Goal: Task Accomplishment & Management: Manage account settings

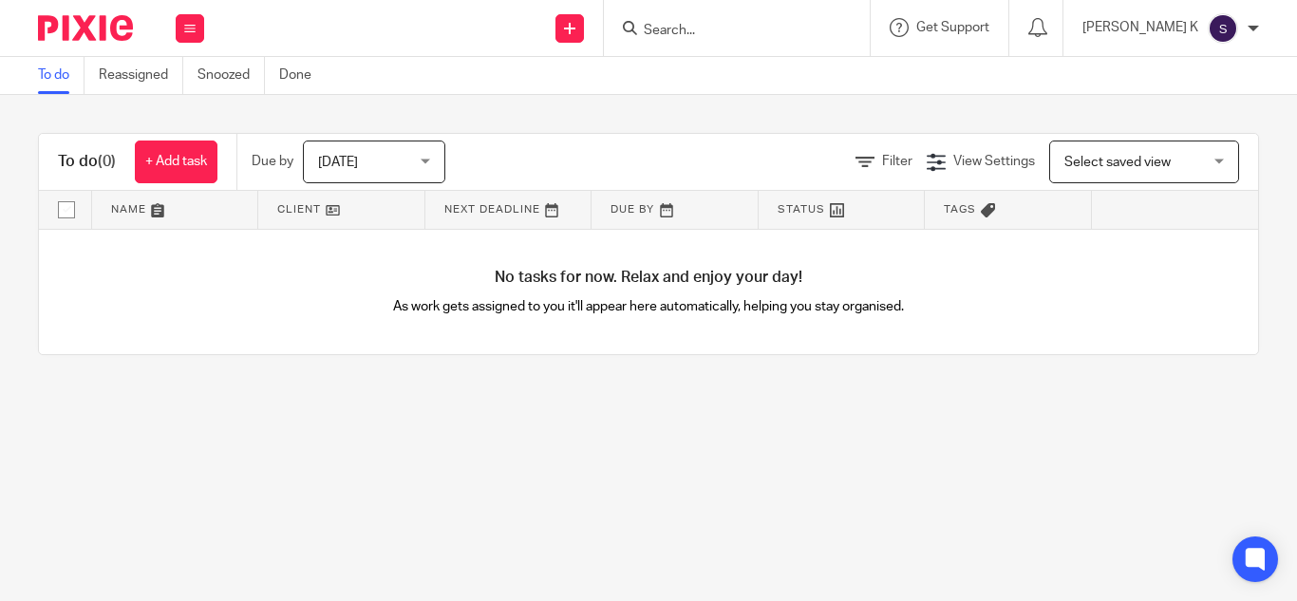
click at [821, 14] on div at bounding box center [737, 28] width 266 height 56
click at [812, 27] on input "Search" at bounding box center [727, 31] width 171 height 17
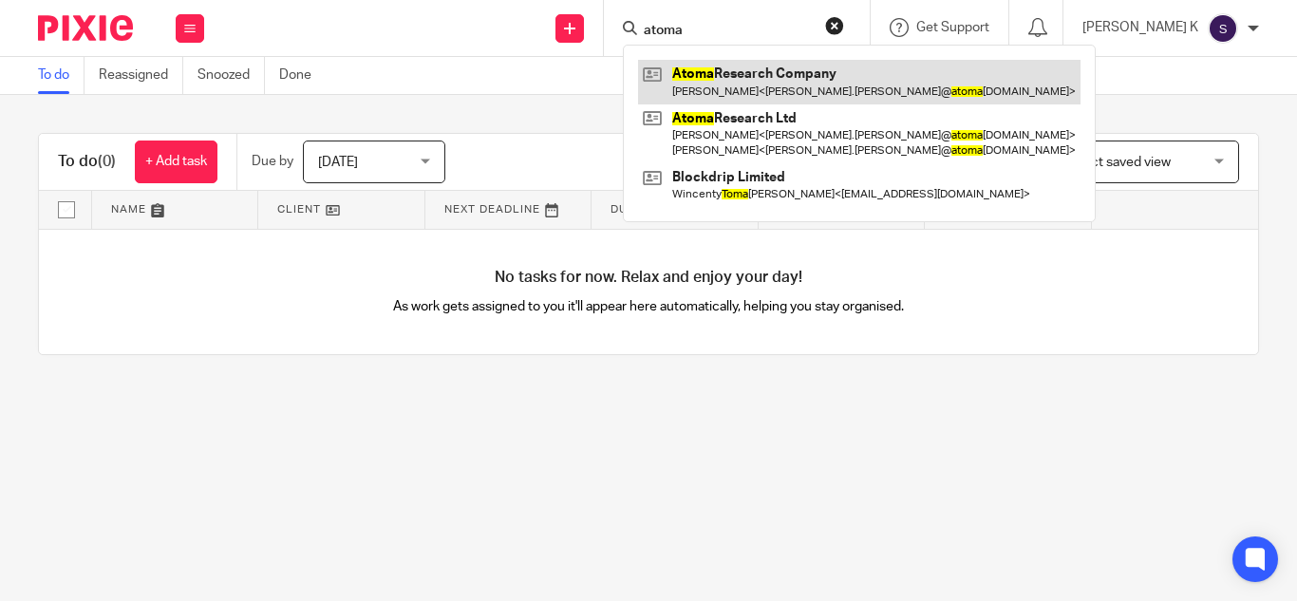
type input "atoma"
click at [938, 84] on link at bounding box center [859, 82] width 443 height 44
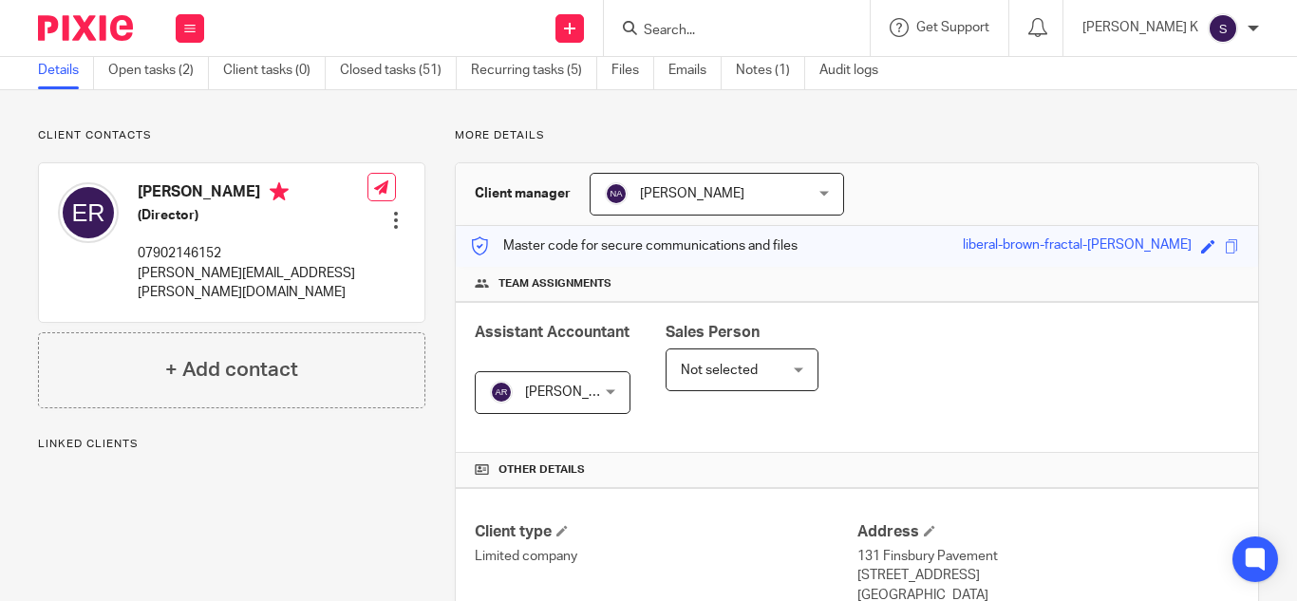
scroll to position [63, 0]
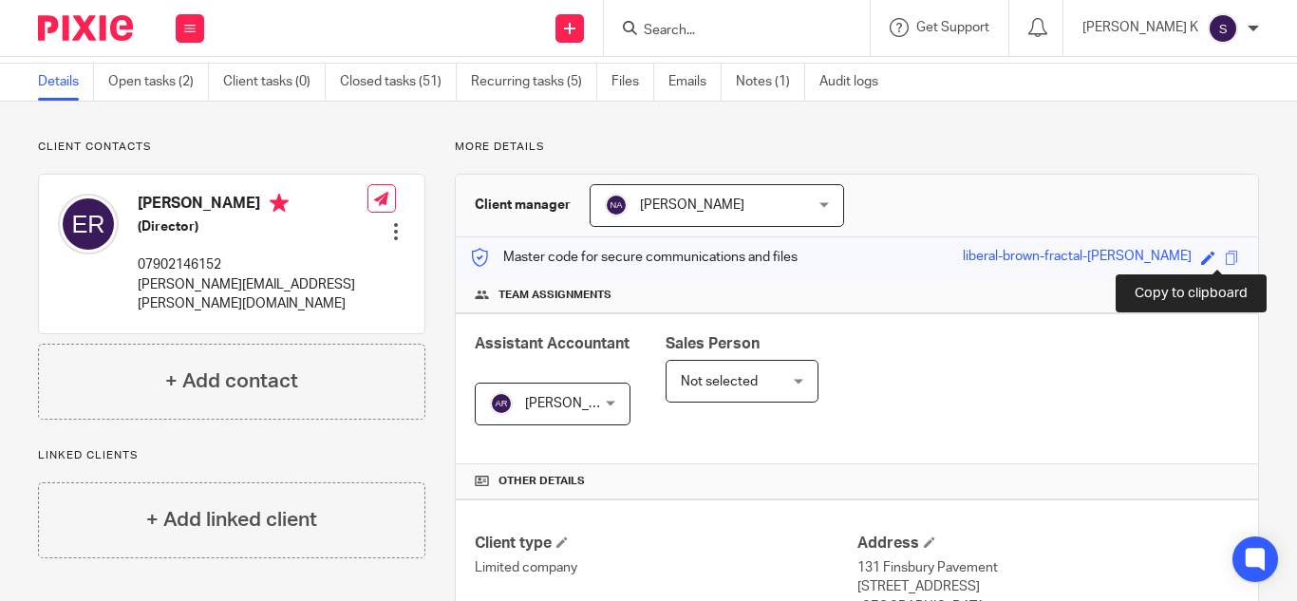
click at [1225, 260] on span at bounding box center [1232, 258] width 14 height 14
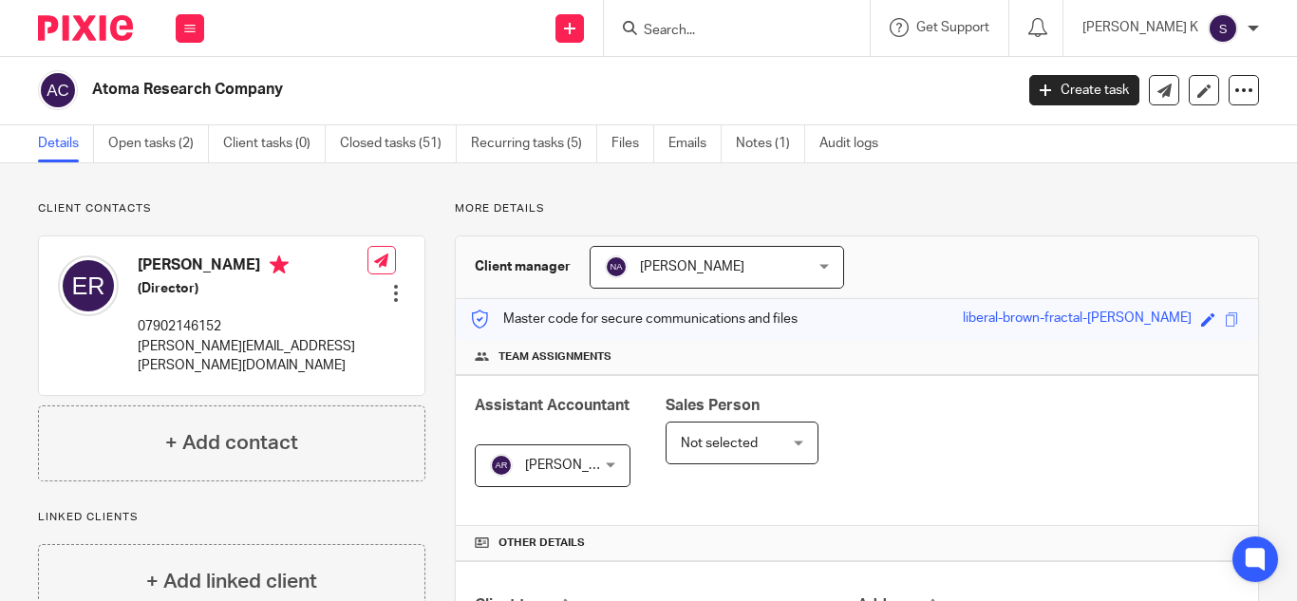
scroll to position [0, 0]
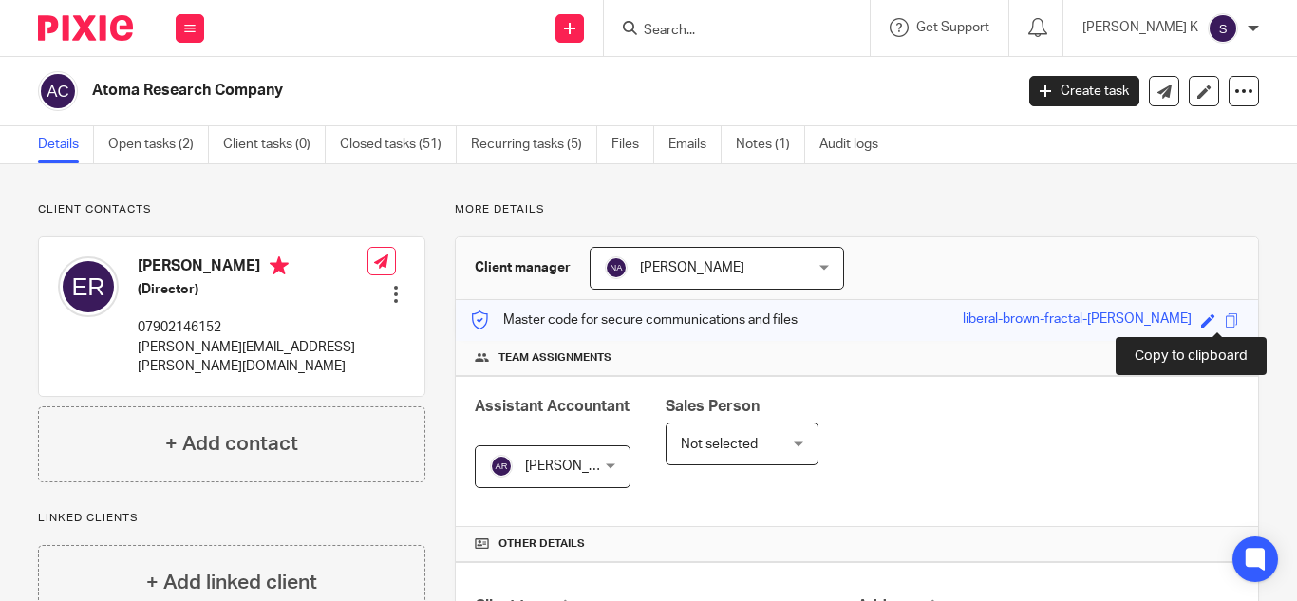
click at [1225, 318] on span at bounding box center [1232, 320] width 14 height 14
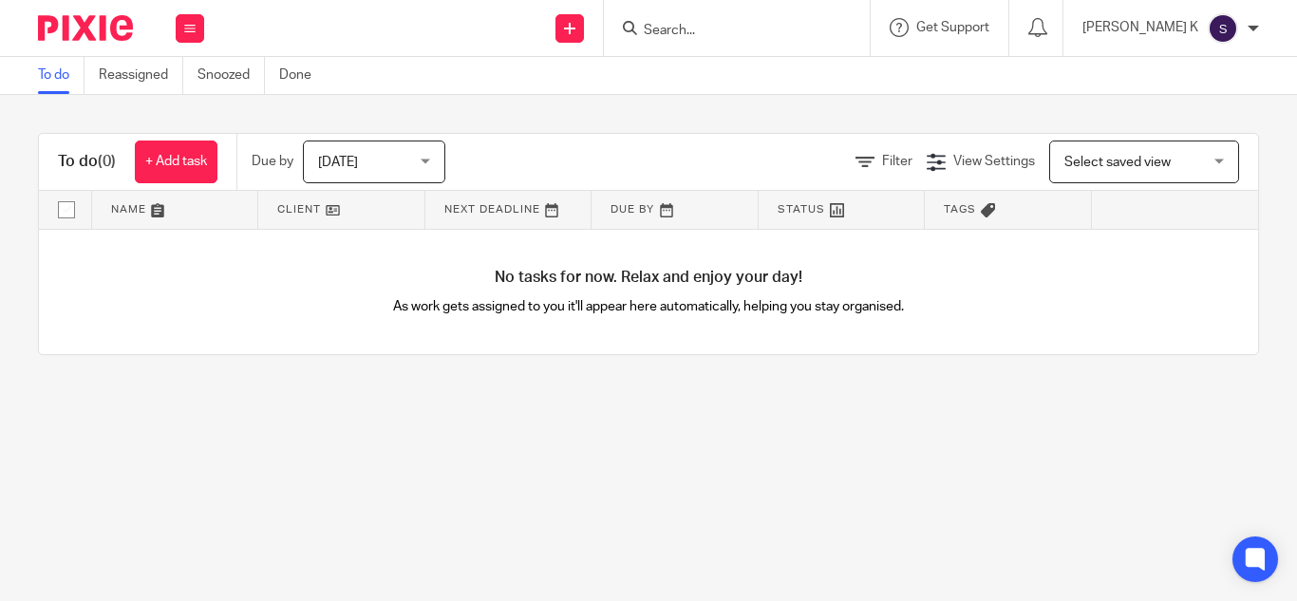
click at [751, 29] on input "Search" at bounding box center [727, 31] width 171 height 17
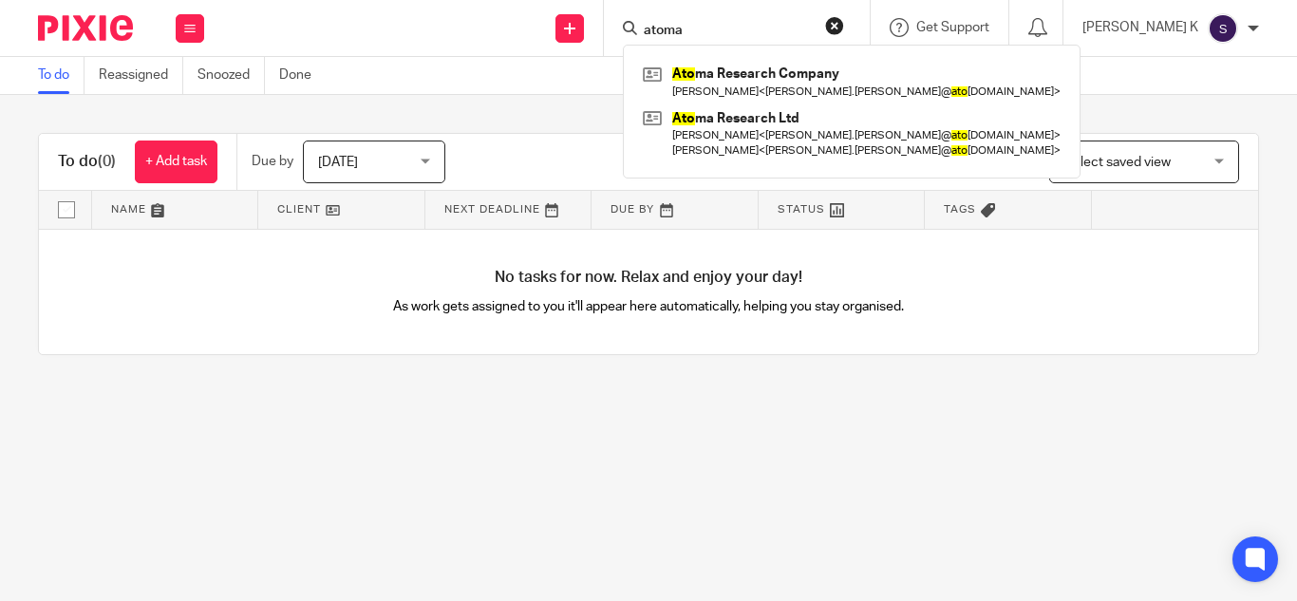
type input "atoma"
click button "submit" at bounding box center [0, 0] width 0 height 0
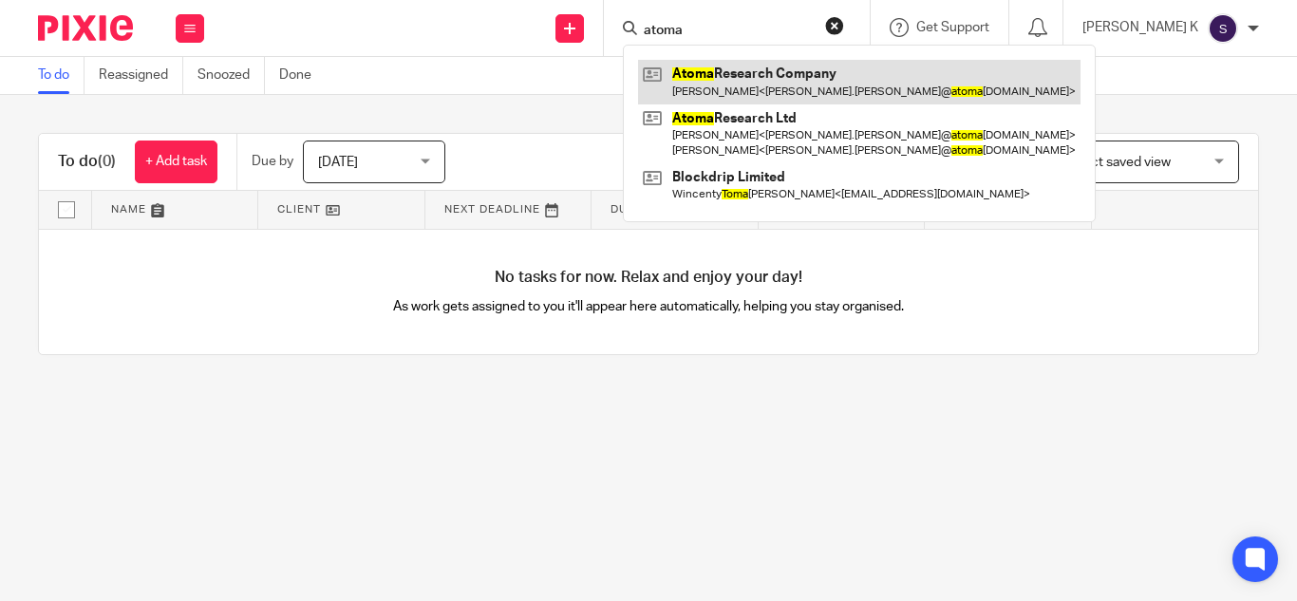
click at [834, 99] on link at bounding box center [859, 82] width 443 height 44
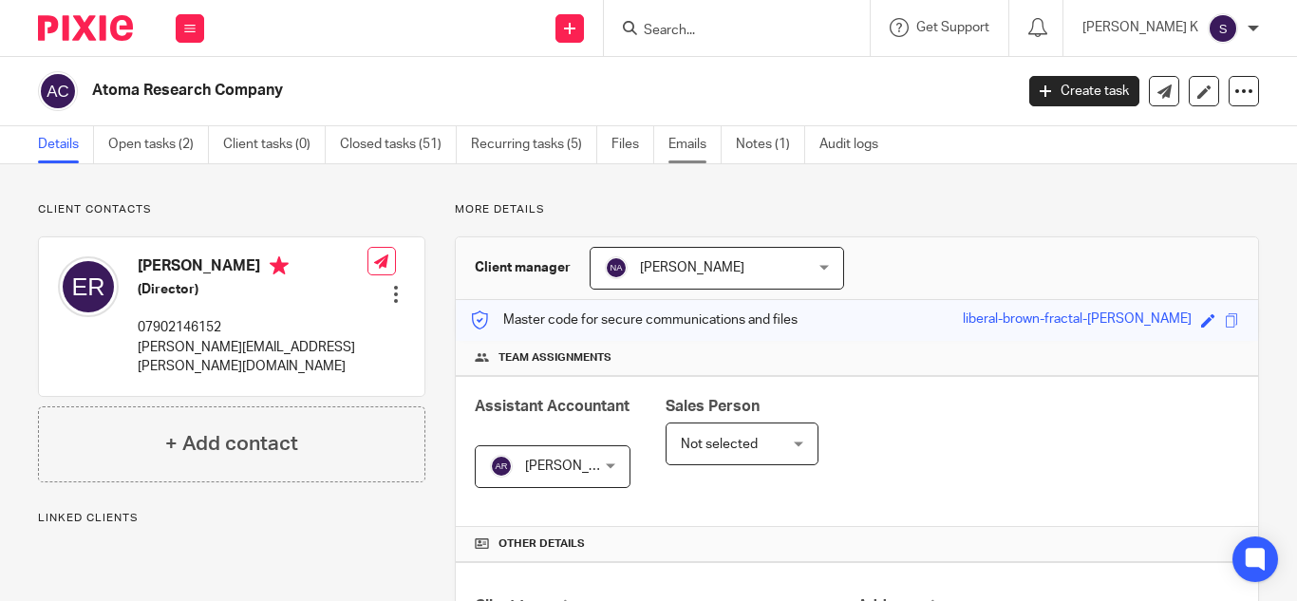
click at [702, 136] on link "Emails" at bounding box center [695, 144] width 53 height 37
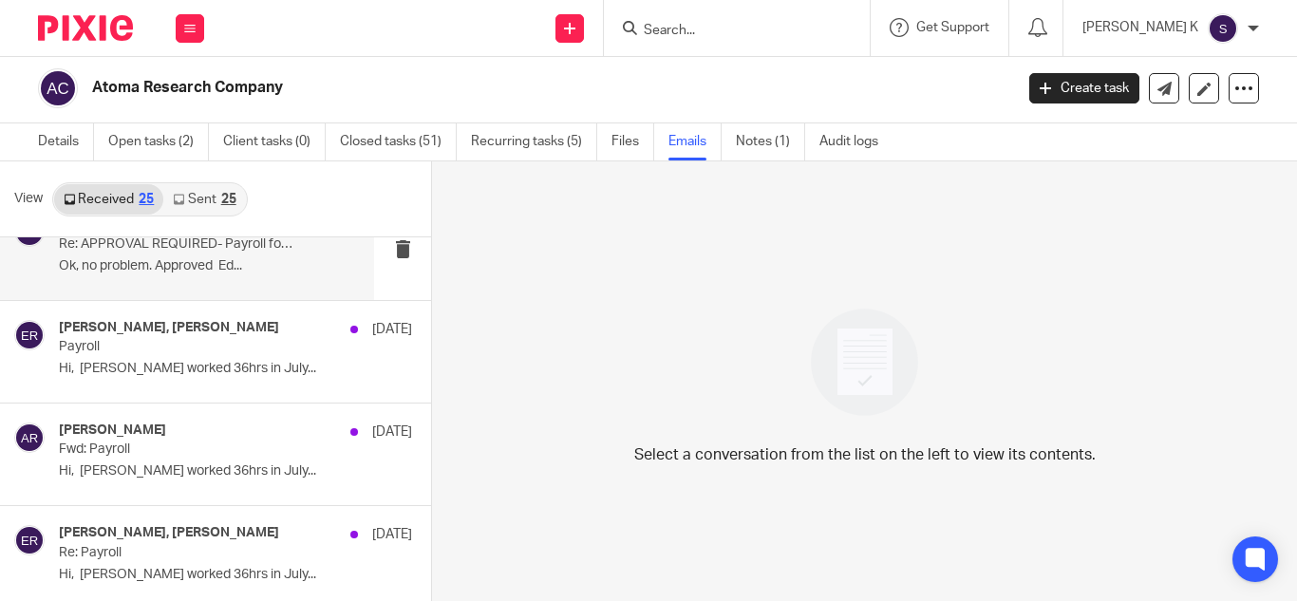
scroll to position [971, 0]
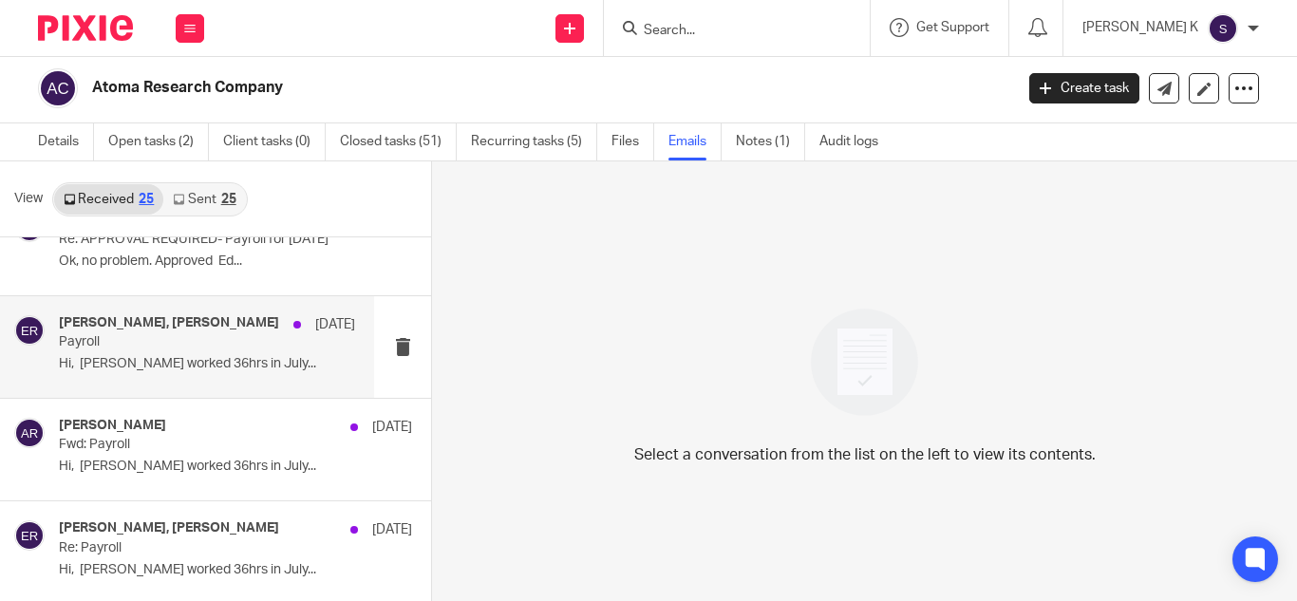
click at [256, 366] on p "Hi, Fariba worked 36hrs in July..." at bounding box center [207, 364] width 296 height 16
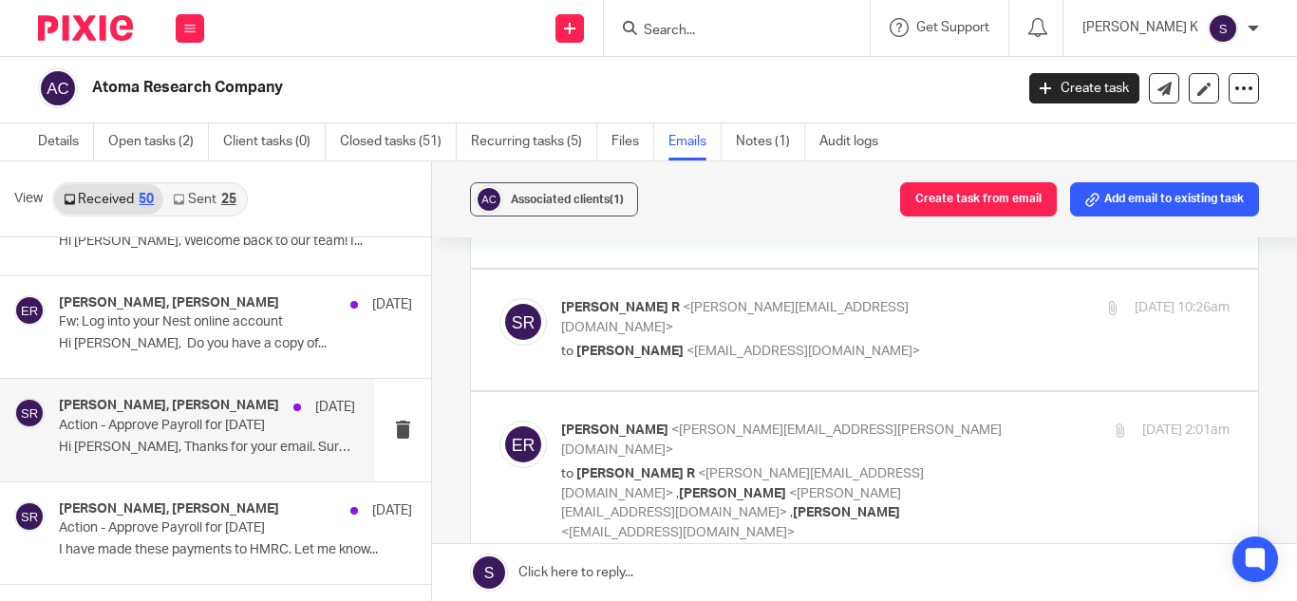
scroll to position [1917, 0]
click at [218, 442] on p "Hi Edmund, Thanks for your email. Sure,..." at bounding box center [207, 447] width 296 height 16
click at [171, 425] on p "Action - Approve Payroll for June 2025" at bounding box center [177, 425] width 237 height 16
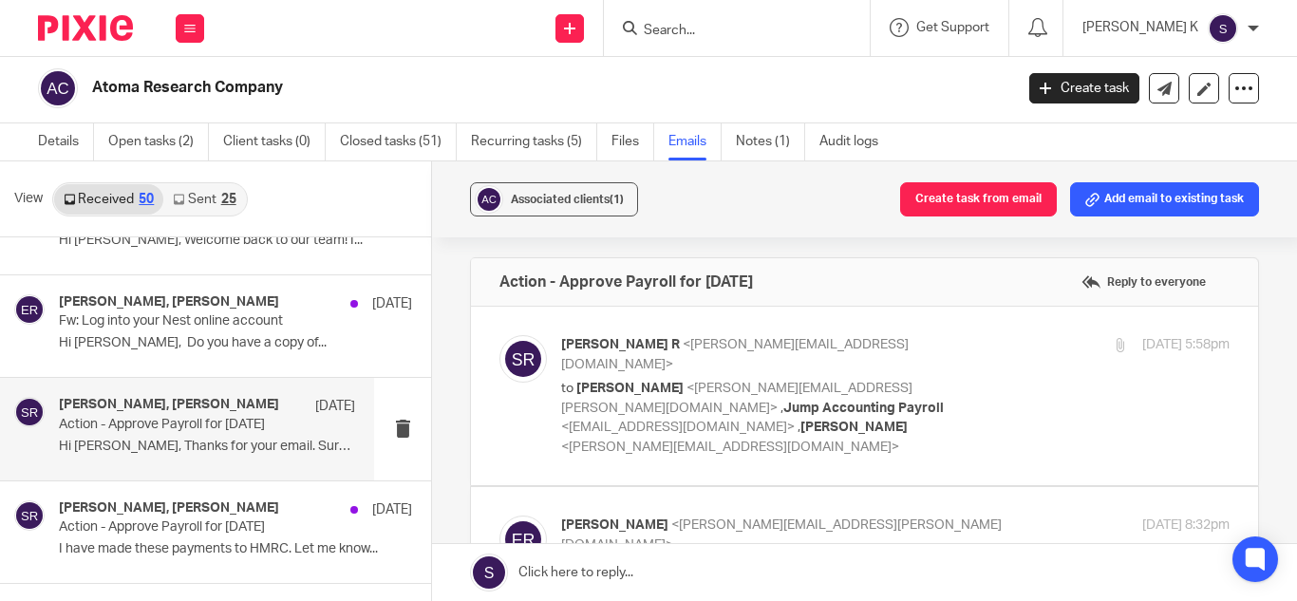
scroll to position [0, 0]
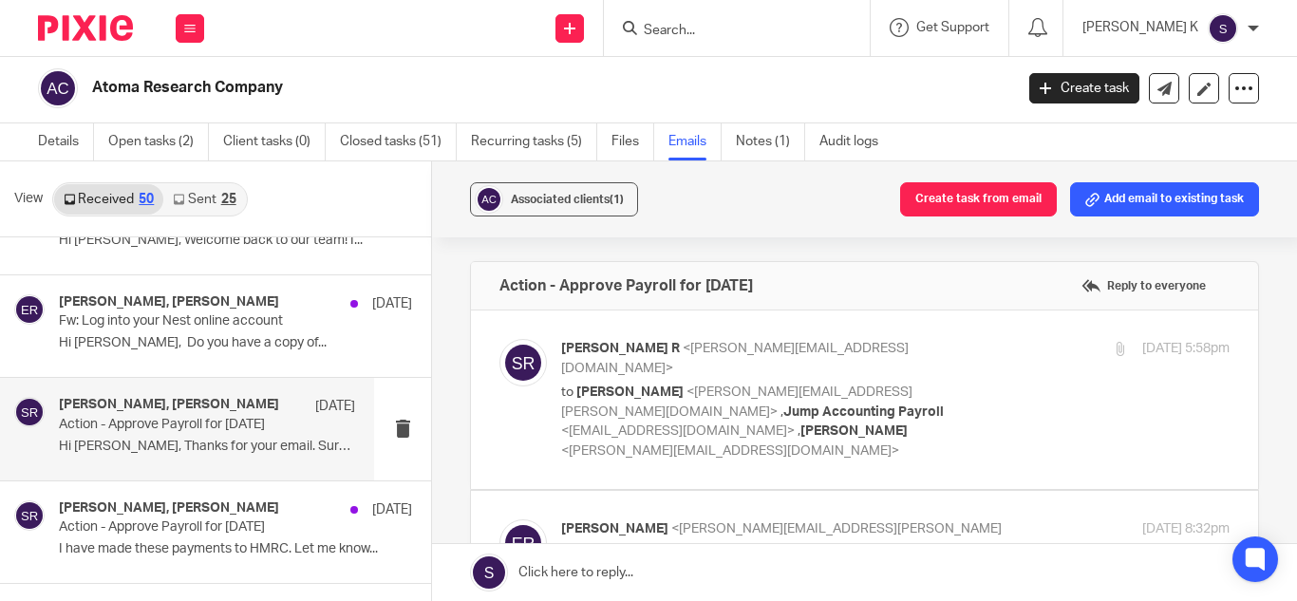
click at [896, 420] on p "to Edmund Rawle <edmund.rawle@atomaresearch.com> , Jump Accounting Payroll <pay…" at bounding box center [783, 422] width 445 height 78
checkbox input "true"
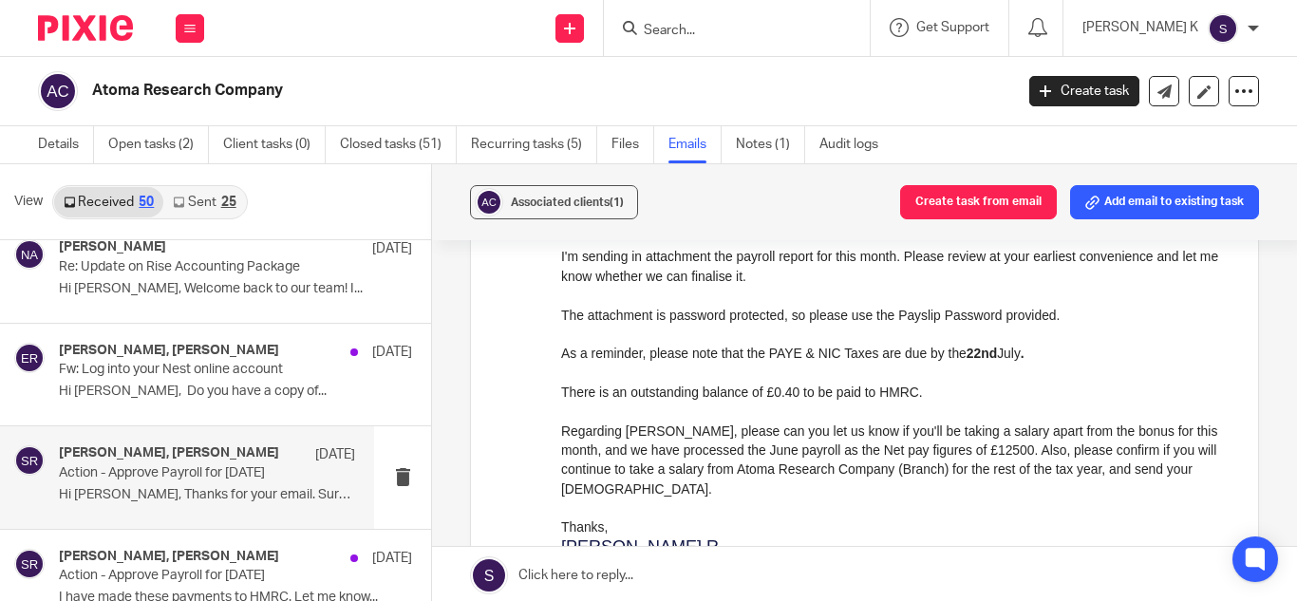
scroll to position [1873, 0]
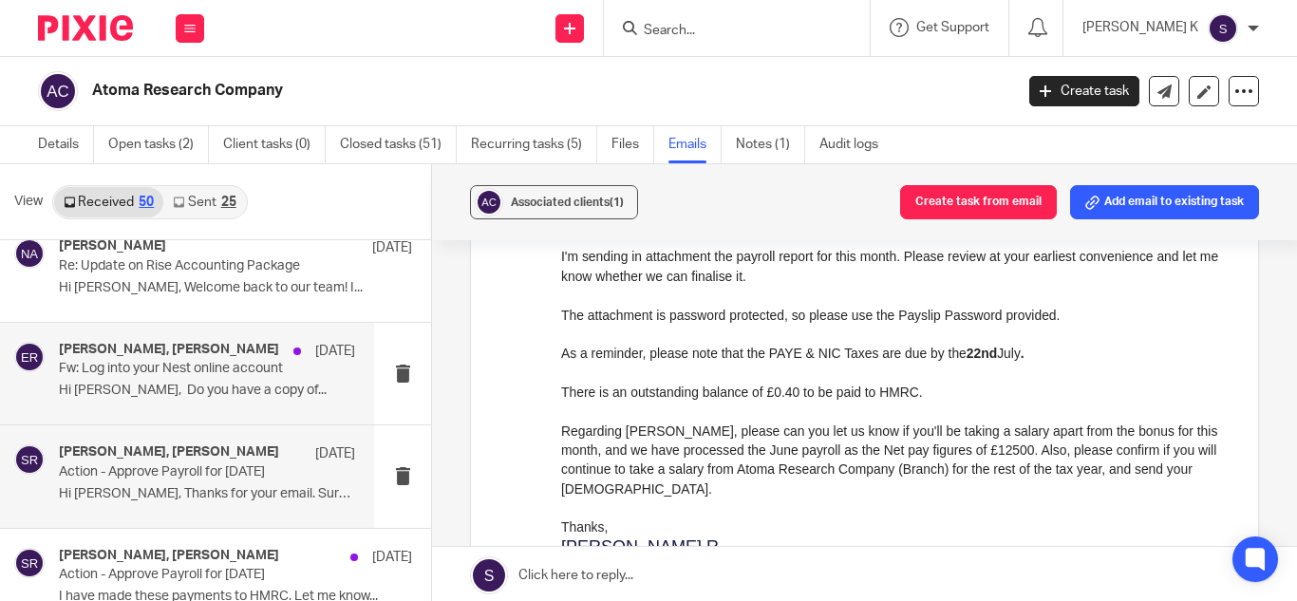
click at [164, 395] on p "Hi Swetha, Do you have a copy of..." at bounding box center [207, 391] width 296 height 16
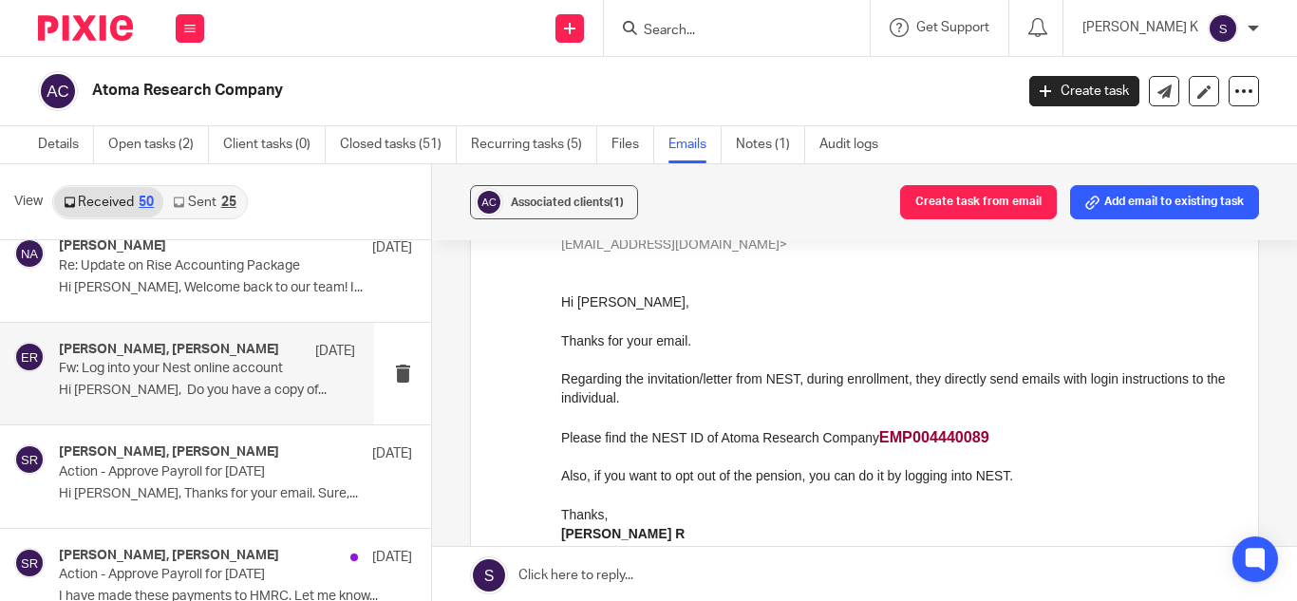
scroll to position [0, 0]
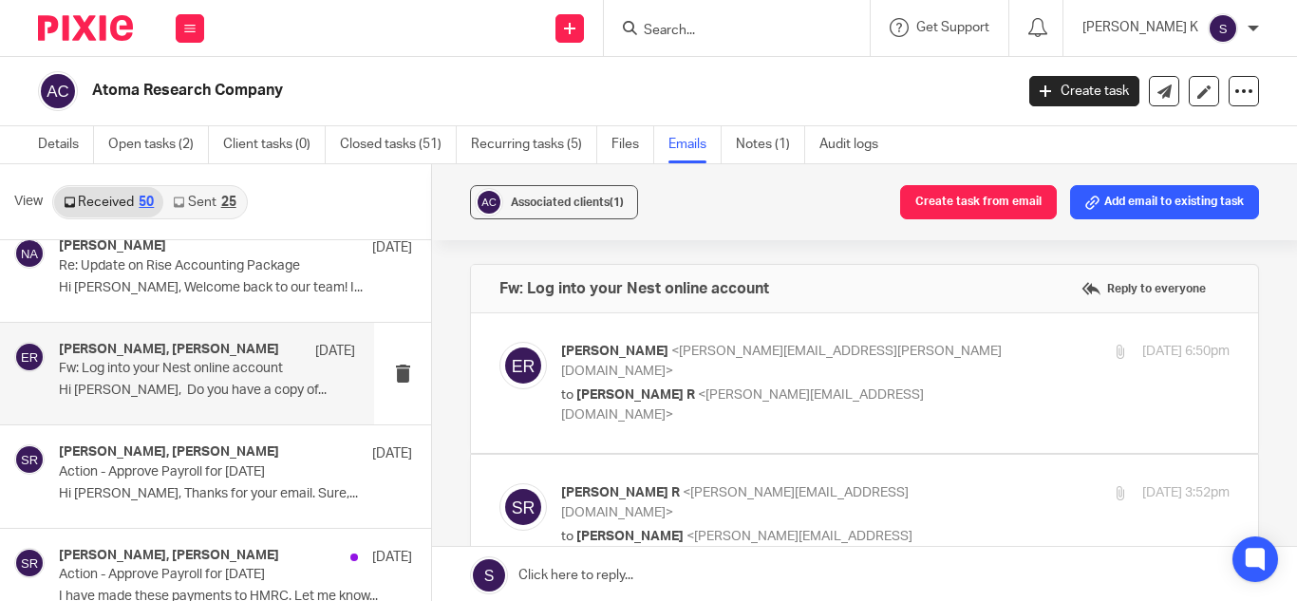
click at [578, 388] on span "[PERSON_NAME] R" at bounding box center [635, 394] width 119 height 13
checkbox input "true"
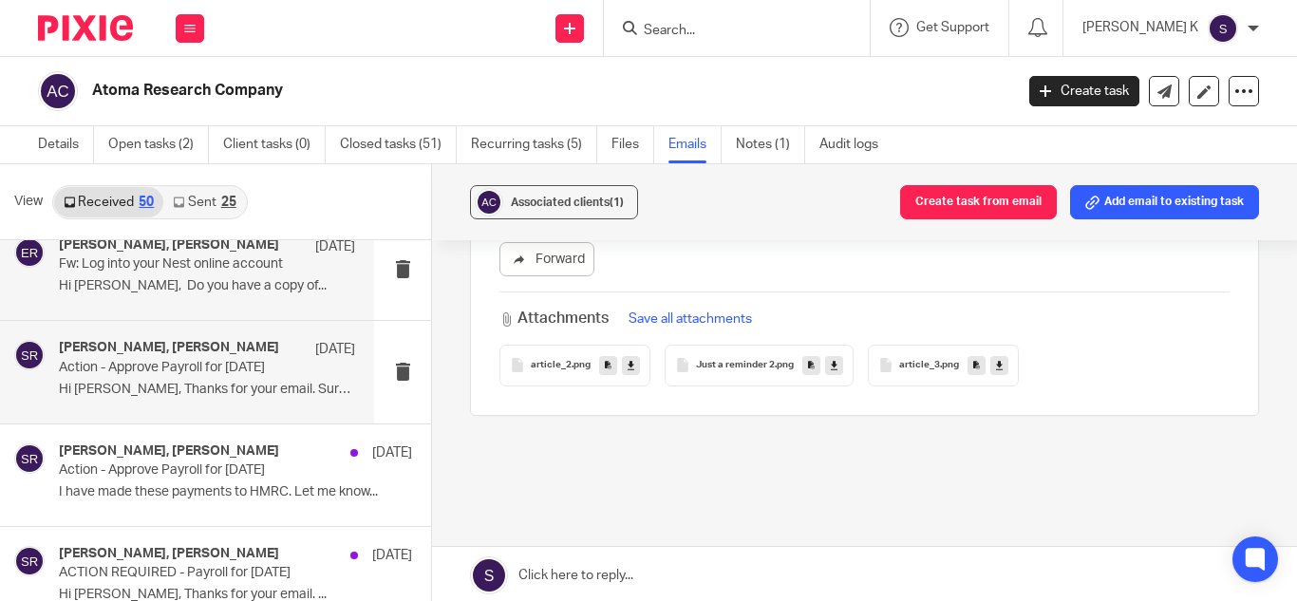
scroll to position [1978, 0]
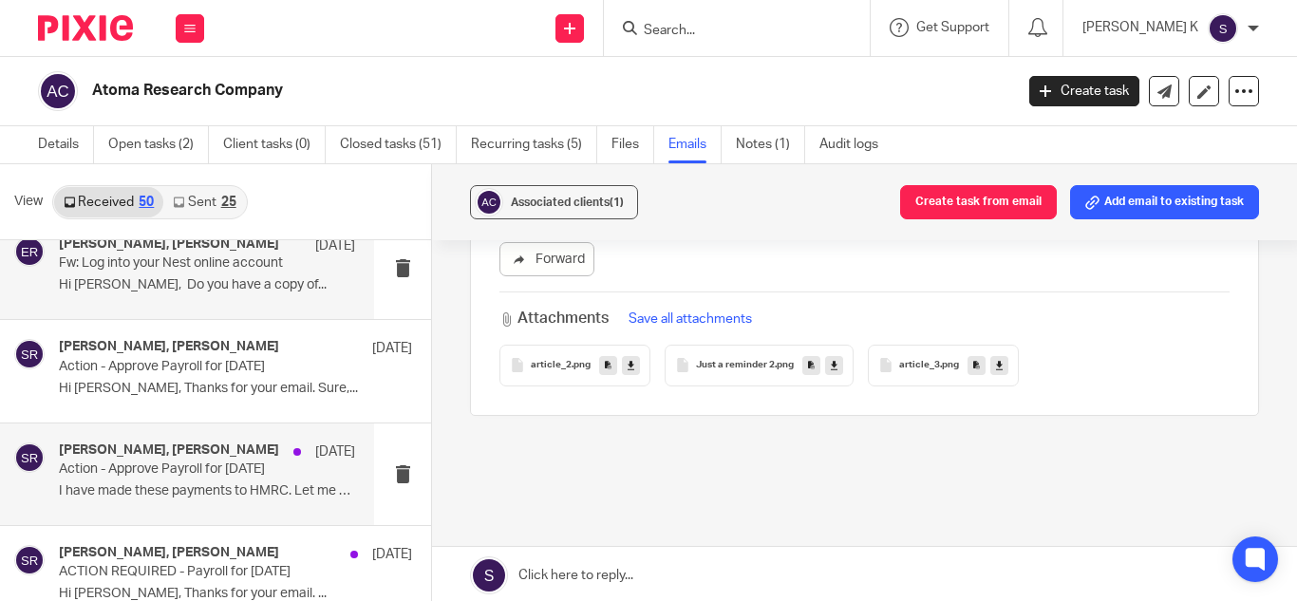
click at [199, 477] on p "Action - Approve Payroll for June 2025" at bounding box center [177, 470] width 237 height 16
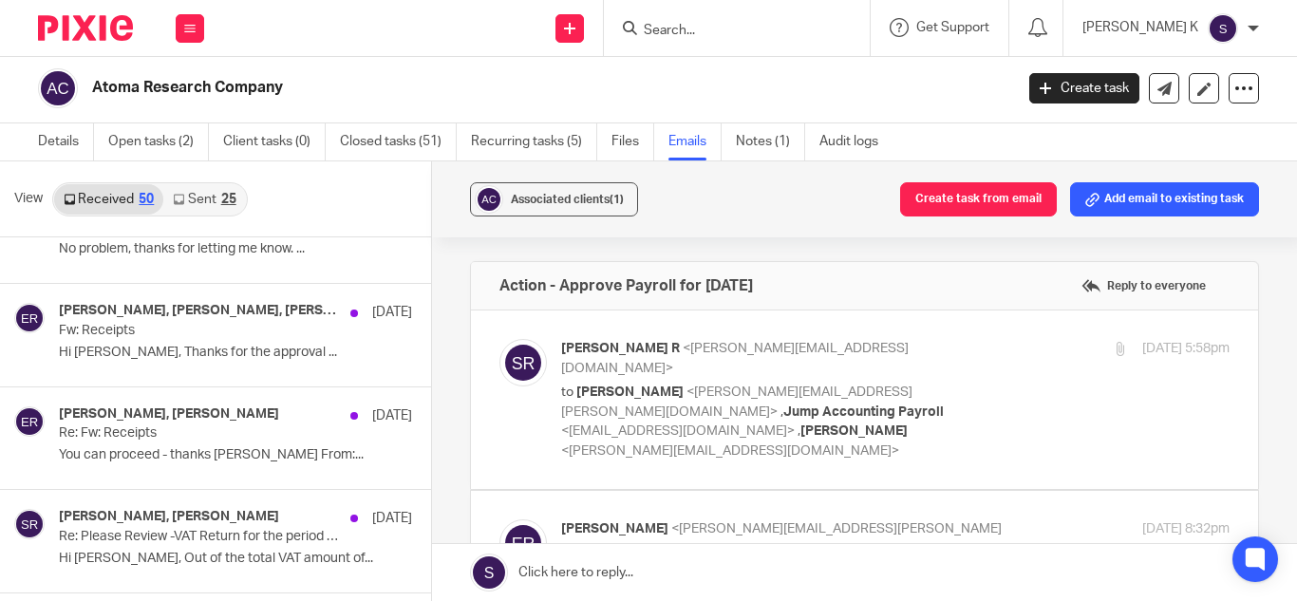
scroll to position [0, 0]
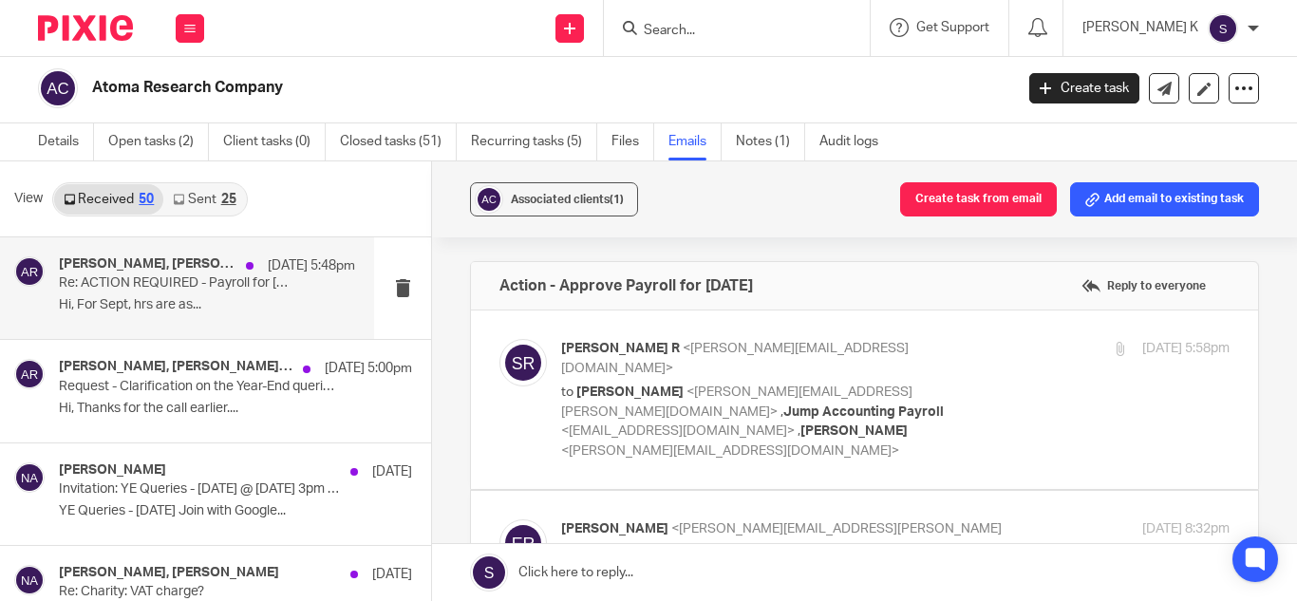
click at [120, 280] on p "Re: ACTION REQUIRED - Payroll for September 2025" at bounding box center [177, 283] width 237 height 16
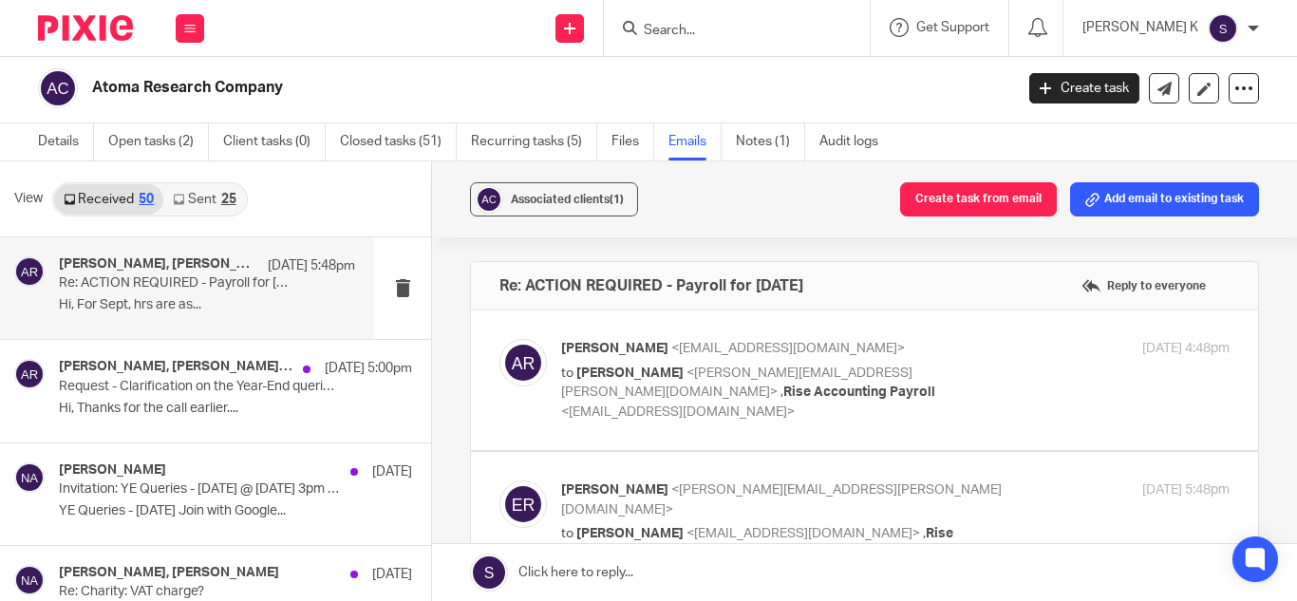
click at [639, 379] on span "[PERSON_NAME]" at bounding box center [629, 373] width 107 height 13
checkbox input "true"
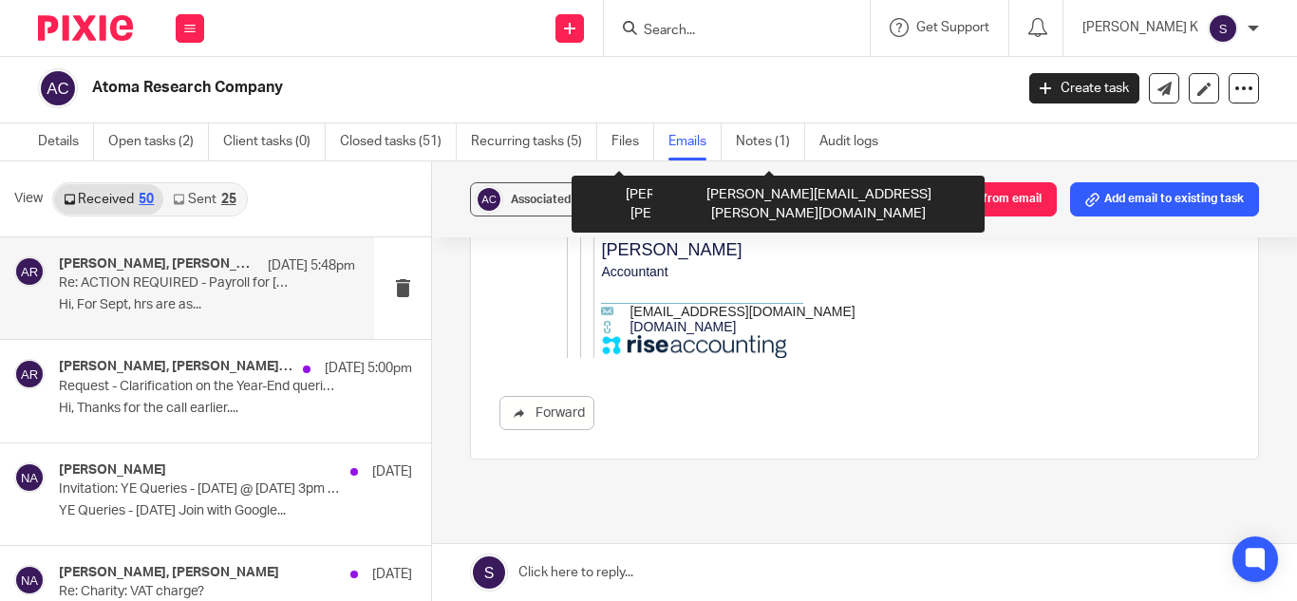
scroll to position [2369, 0]
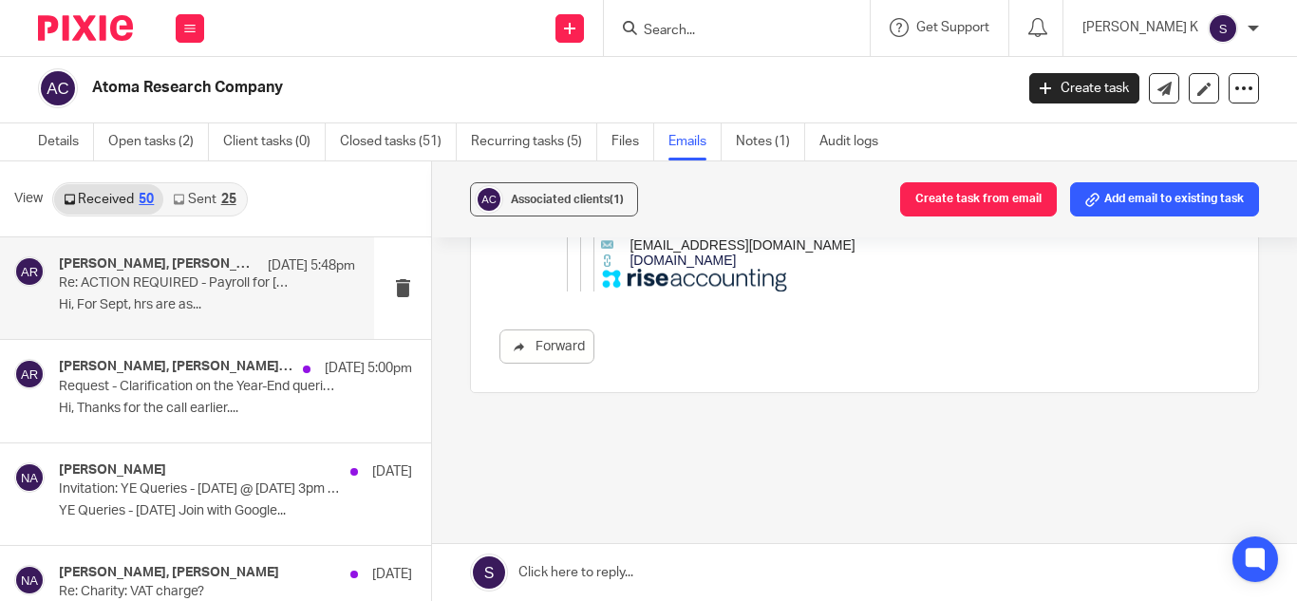
click at [211, 195] on link "Sent 25" at bounding box center [204, 199] width 82 height 30
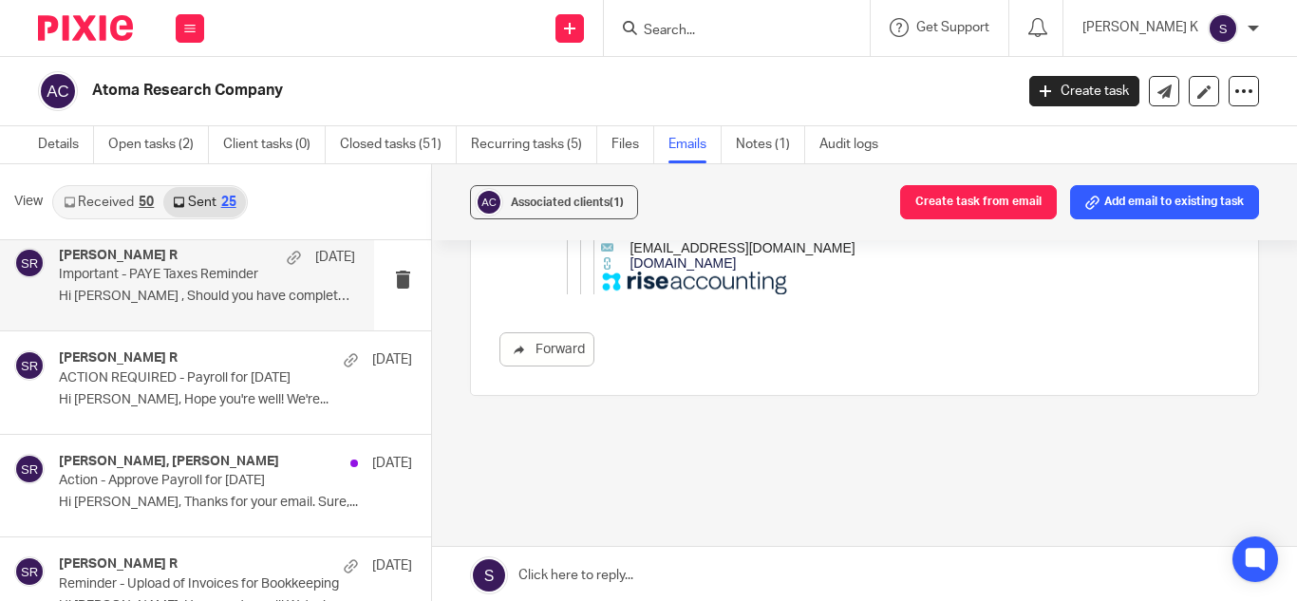
scroll to position [1762, 0]
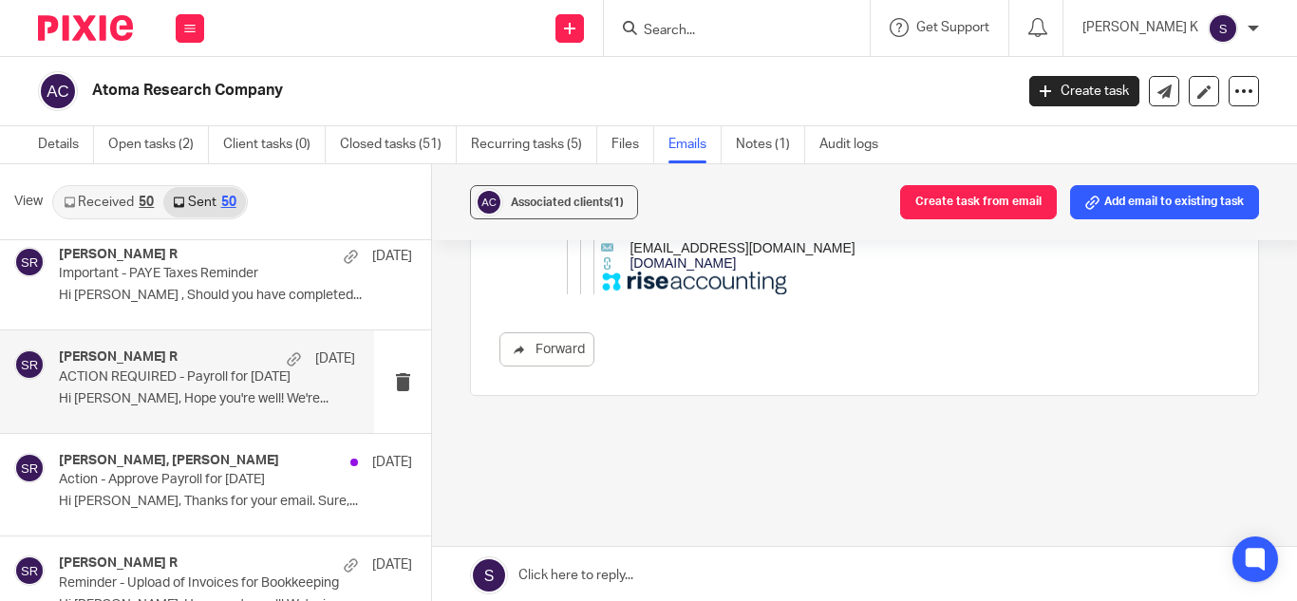
click at [199, 396] on p "Hi Edmund, Hope you're well! We're..." at bounding box center [207, 399] width 296 height 16
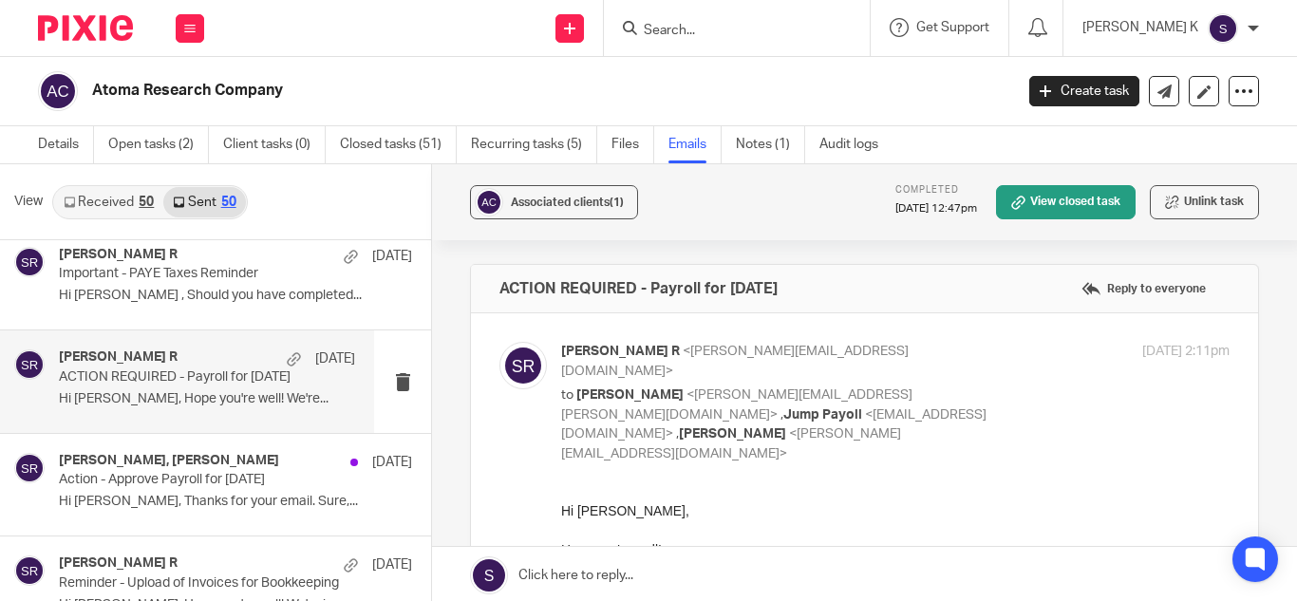
scroll to position [0, 0]
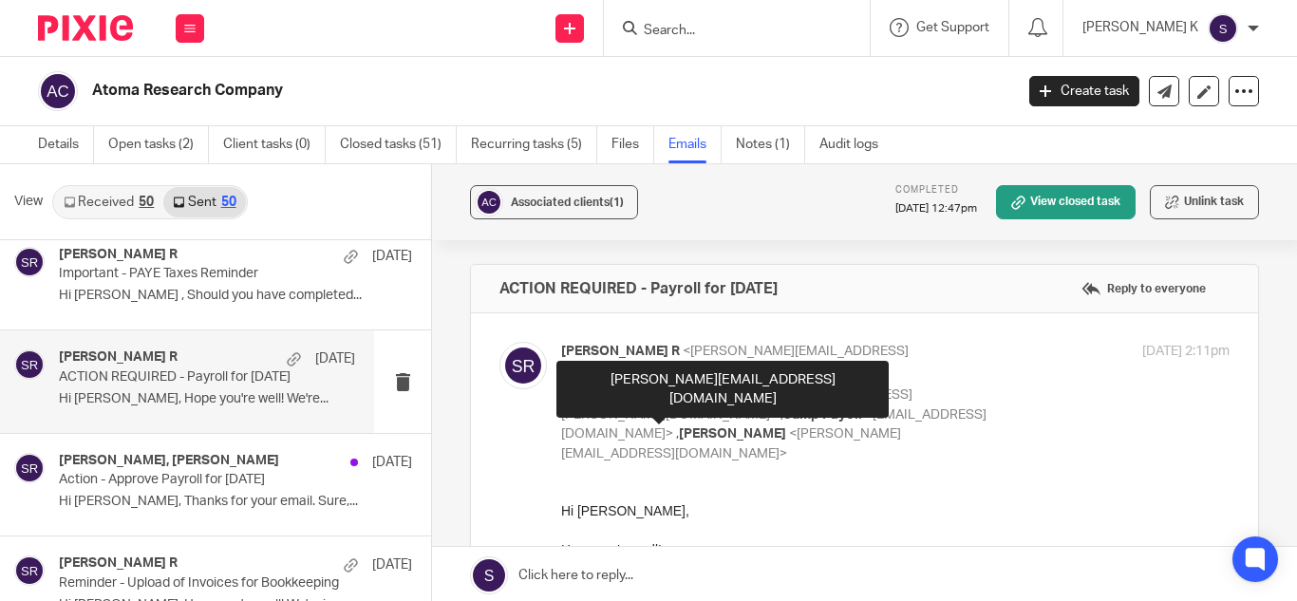
click at [741, 427] on span "<swetha@jumpaccounting.co.uk>" at bounding box center [731, 443] width 340 height 33
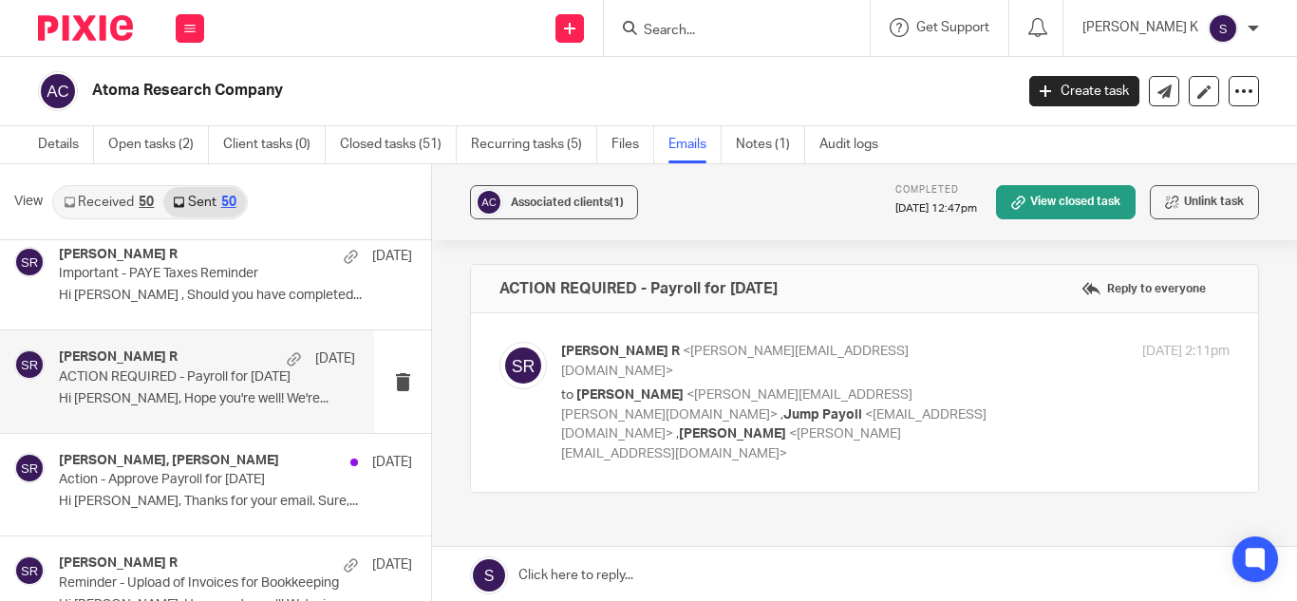
click at [741, 427] on span "<swetha@jumpaccounting.co.uk>" at bounding box center [731, 443] width 340 height 33
checkbox input "true"
